Goal: Communication & Community: Answer question/provide support

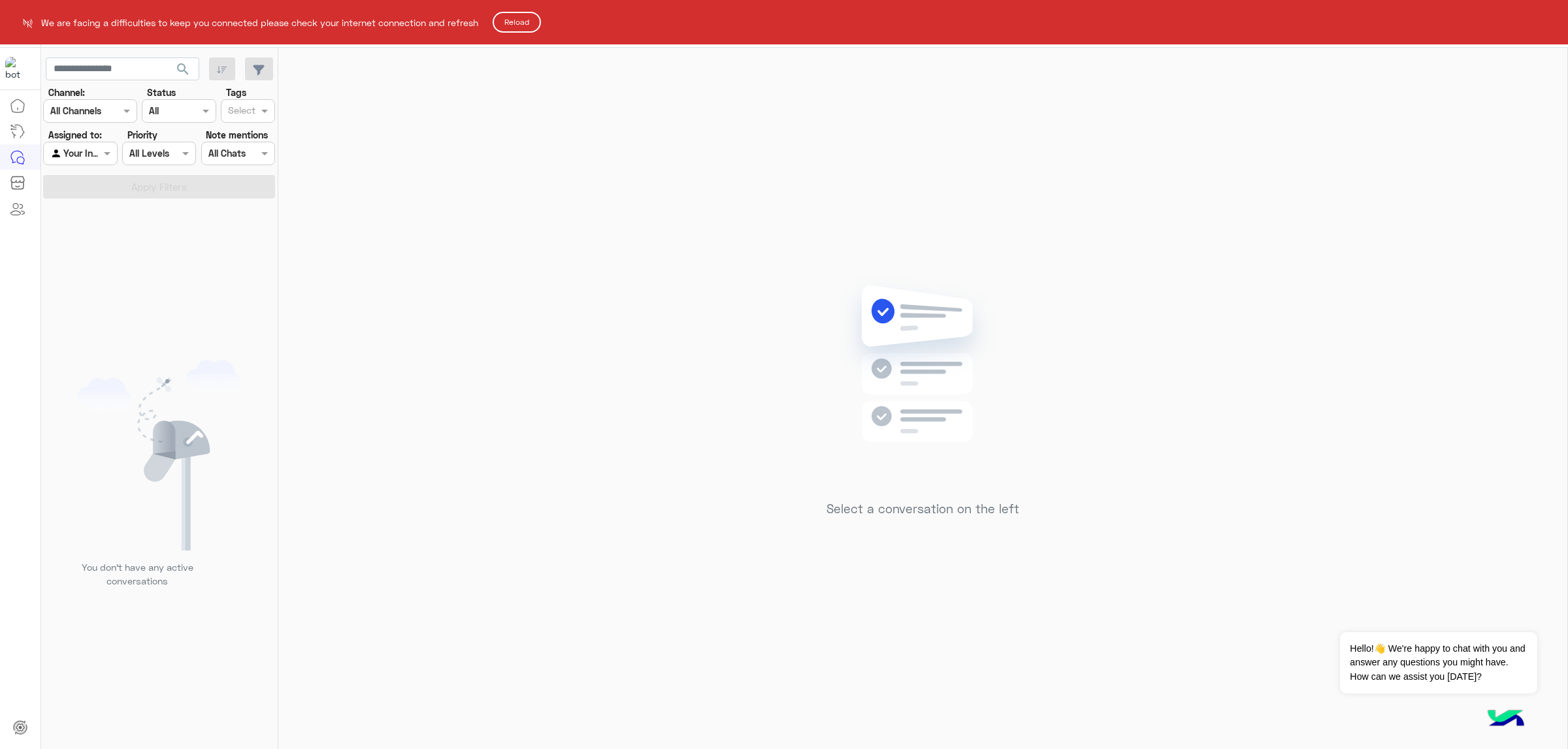
click at [517, 22] on button "Reload" at bounding box center [517, 22] width 48 height 21
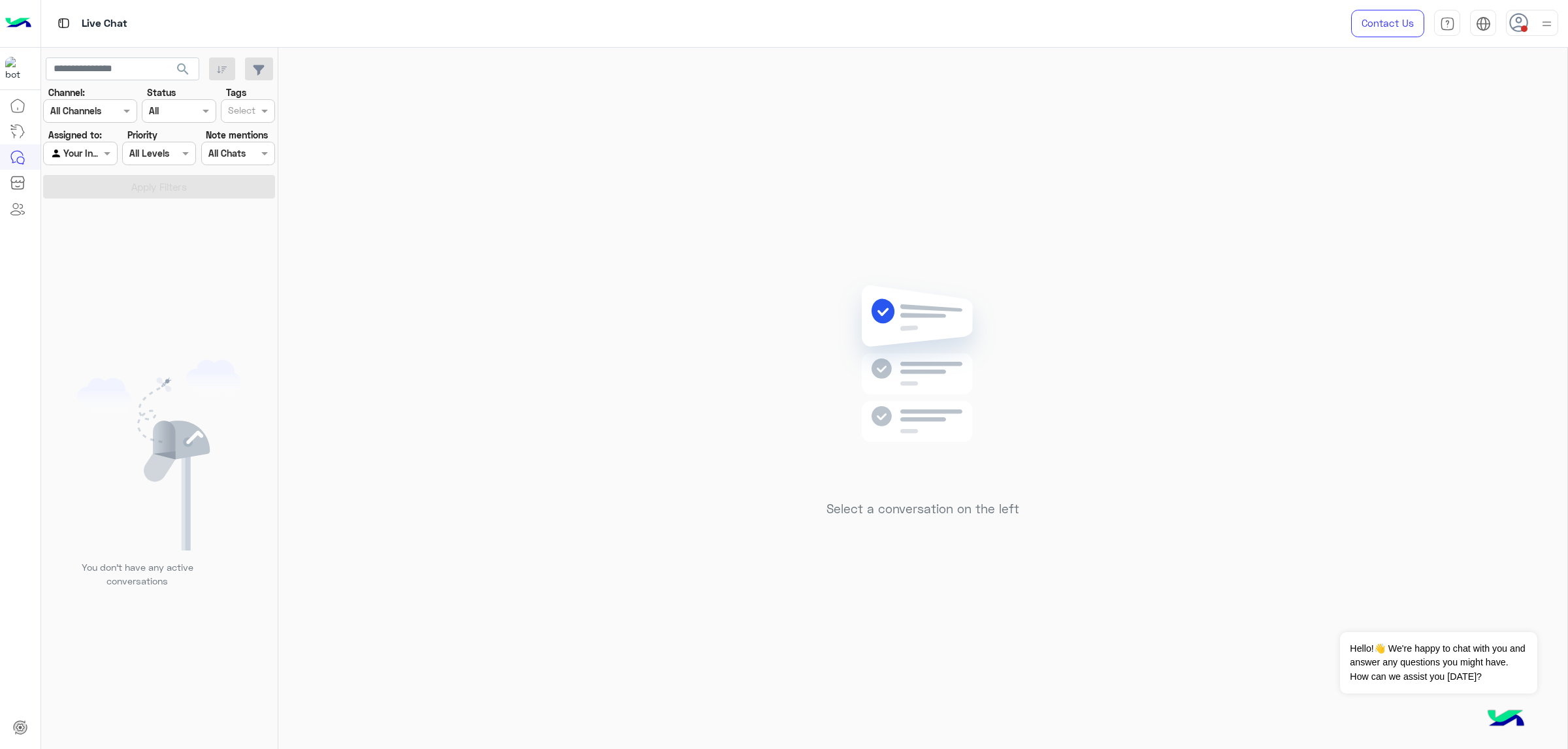
click at [1537, 22] on div at bounding box center [1532, 23] width 52 height 26
click at [1511, 88] on label "Online" at bounding box center [1475, 100] width 142 height 23
click at [210, 63] on button "button" at bounding box center [222, 69] width 27 height 23
drag, startPoint x: 210, startPoint y: 63, endPoint x: 216, endPoint y: 66, distance: 6.7
click at [216, 66] on button "button" at bounding box center [222, 69] width 27 height 23
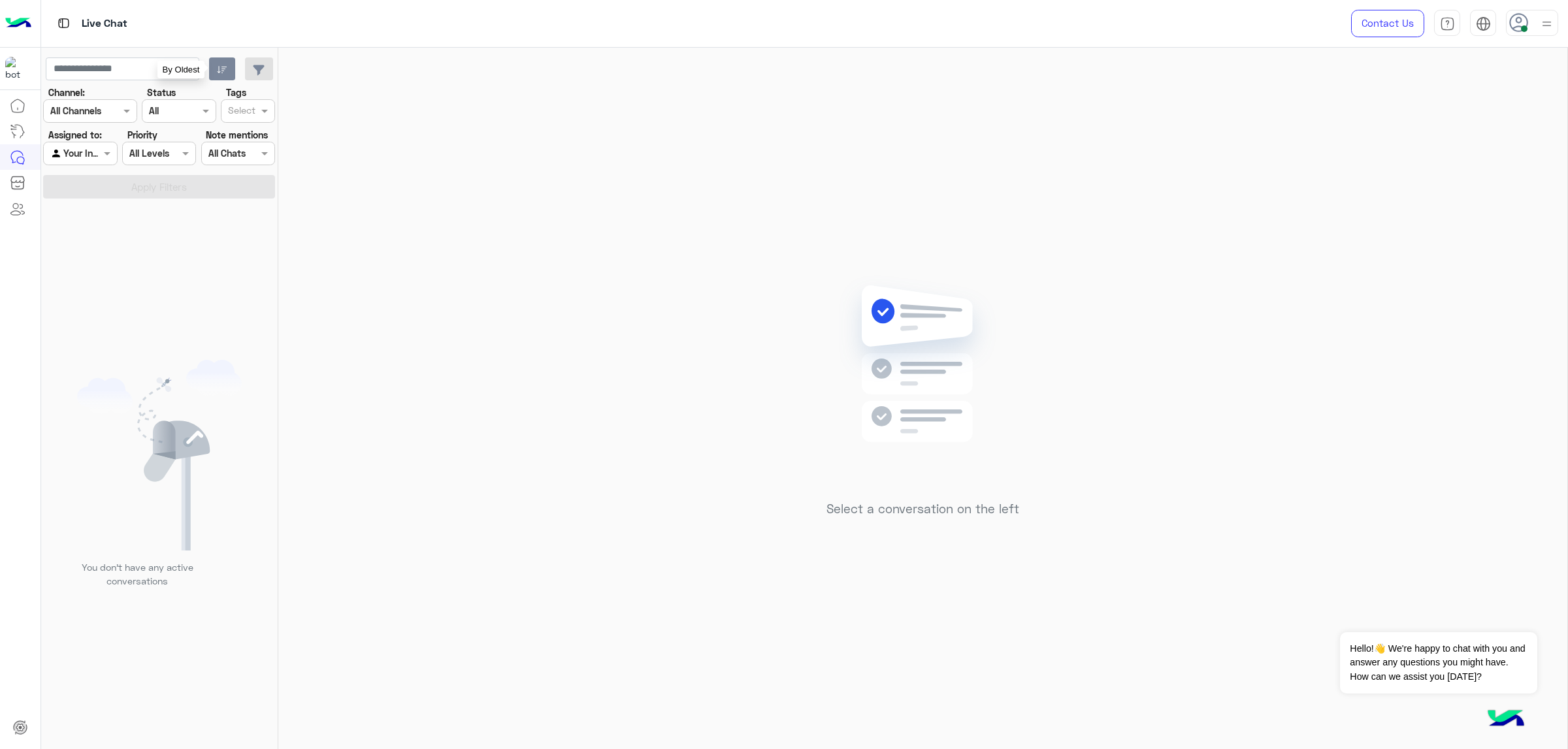
click at [1529, 28] on div at bounding box center [1532, 23] width 52 height 26
click at [1511, 163] on label "Busy" at bounding box center [1475, 157] width 142 height 23
click at [1078, 198] on div "Select a conversation on the left" at bounding box center [922, 401] width 1288 height 707
click at [1519, 28] on div at bounding box center [1518, 19] width 18 height 18
click at [1503, 179] on label "Offline" at bounding box center [1475, 185] width 142 height 23
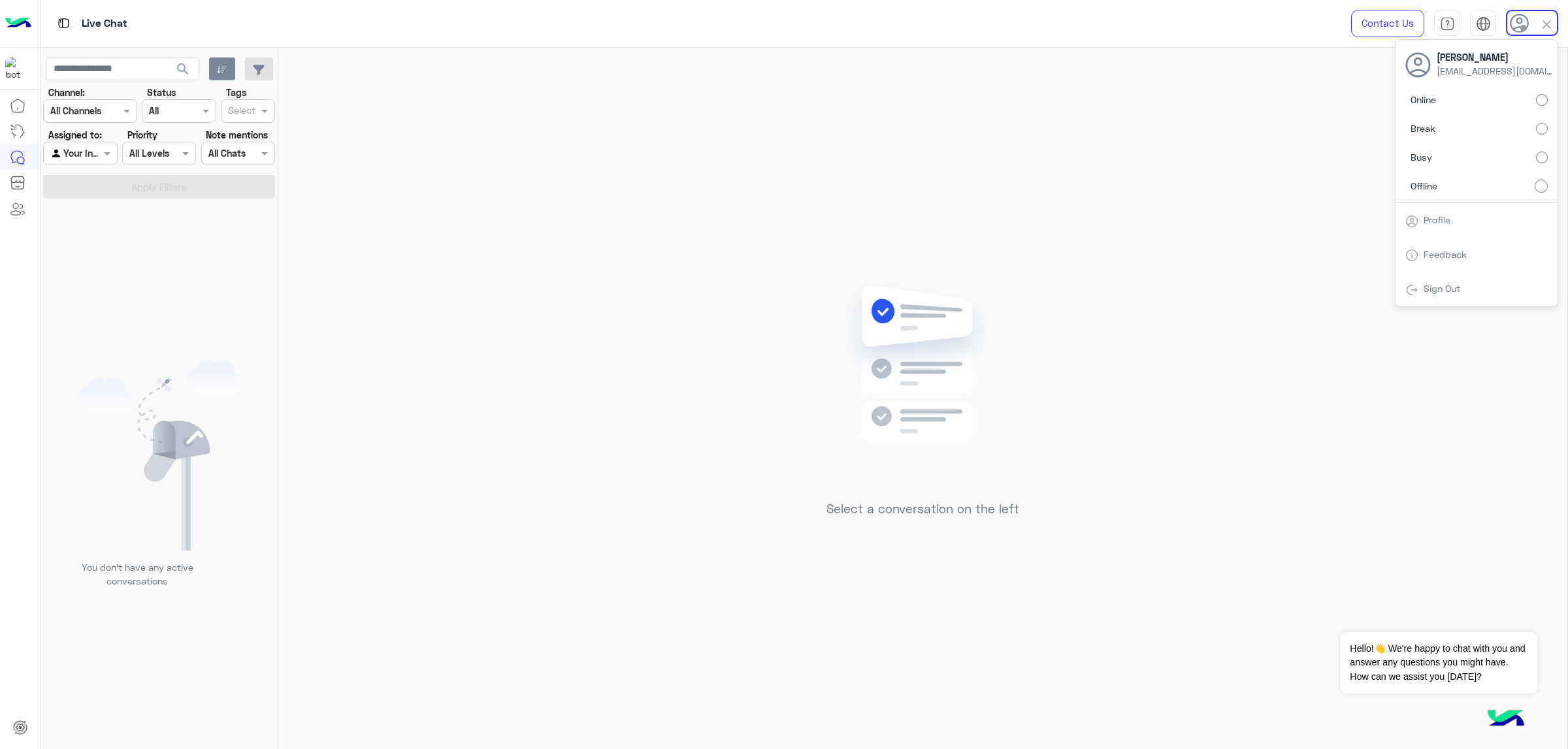
click at [751, 163] on div "Select a conversation on the left" at bounding box center [922, 401] width 1288 height 707
